Goal: Find specific page/section: Find specific page/section

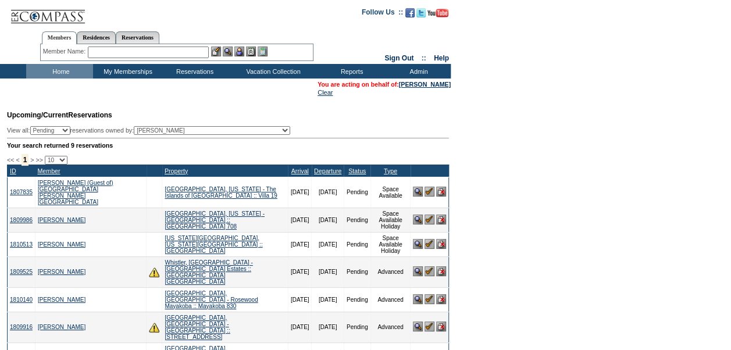
click at [428, 188] on img at bounding box center [430, 192] width 10 height 10
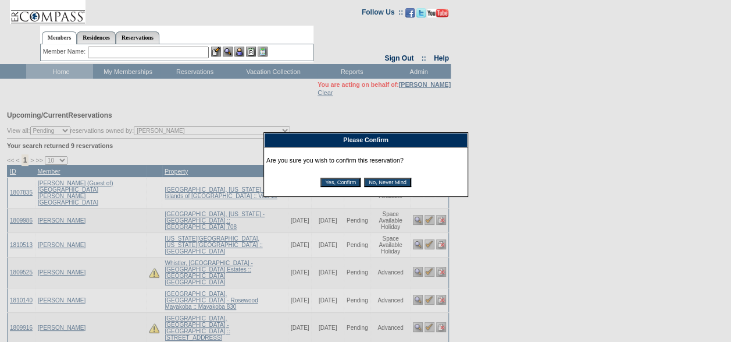
click at [347, 182] on input "Yes, Confirm" at bounding box center [341, 181] width 40 height 9
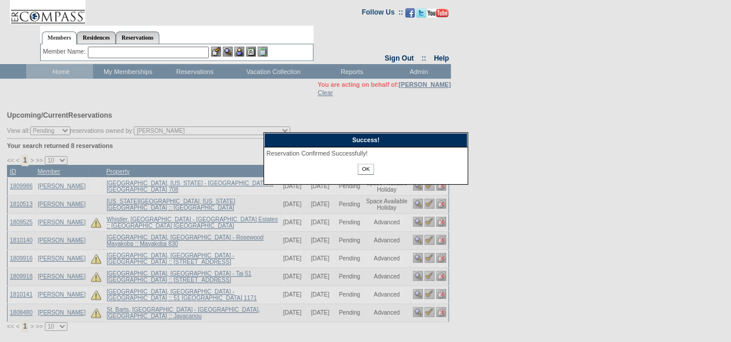
click at [366, 167] on input "OK" at bounding box center [366, 168] width 16 height 11
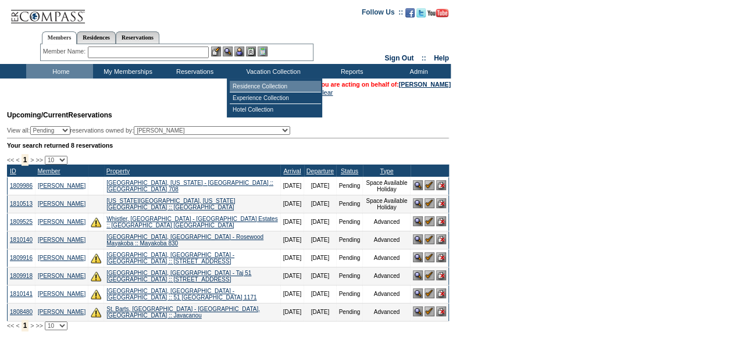
click at [292, 86] on td "Residence Collection" at bounding box center [275, 87] width 91 height 12
